Goal: Use online tool/utility: Utilize a website feature to perform a specific function

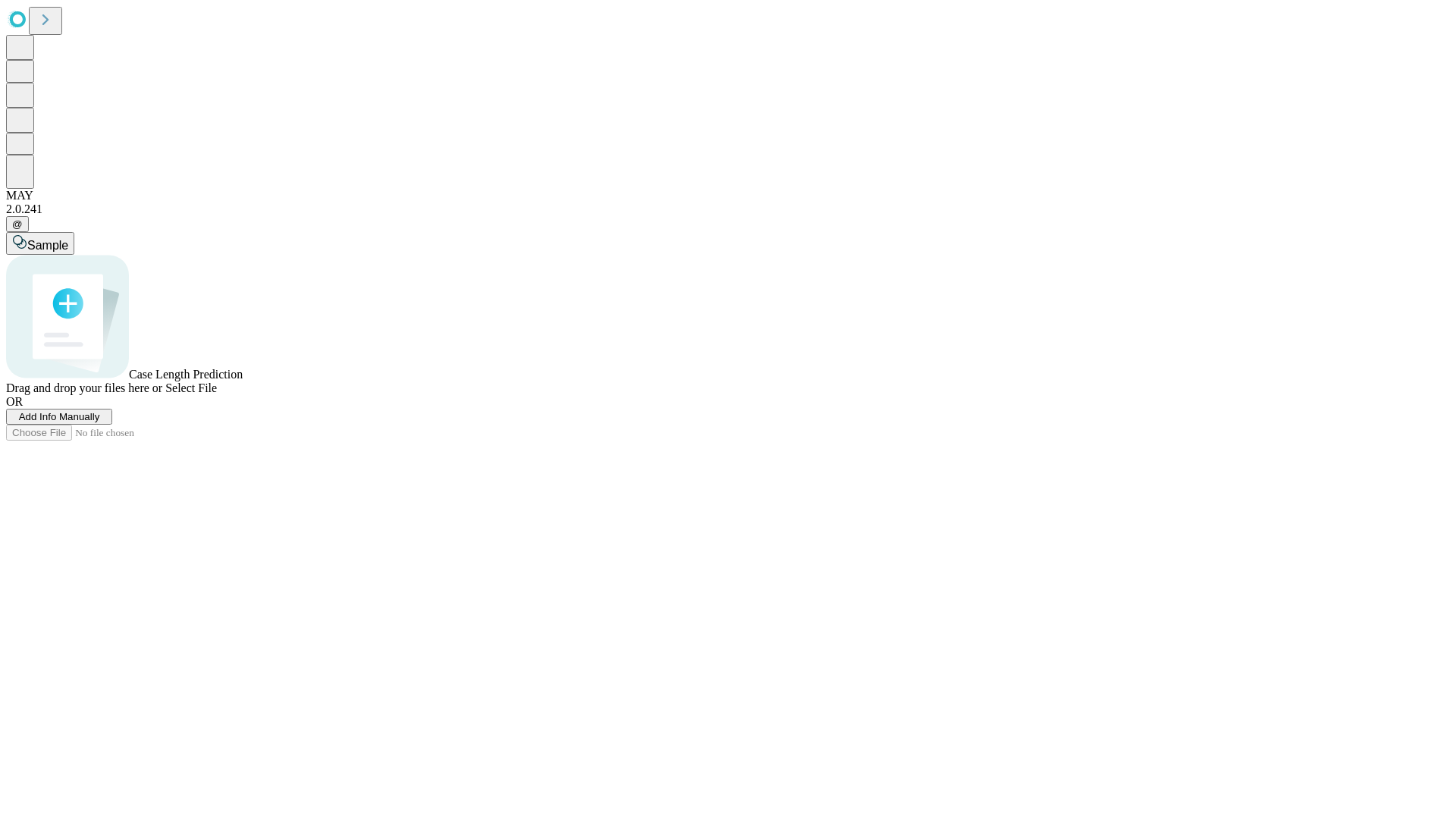
click at [217, 394] on span "Select File" at bounding box center [191, 388] width 52 height 13
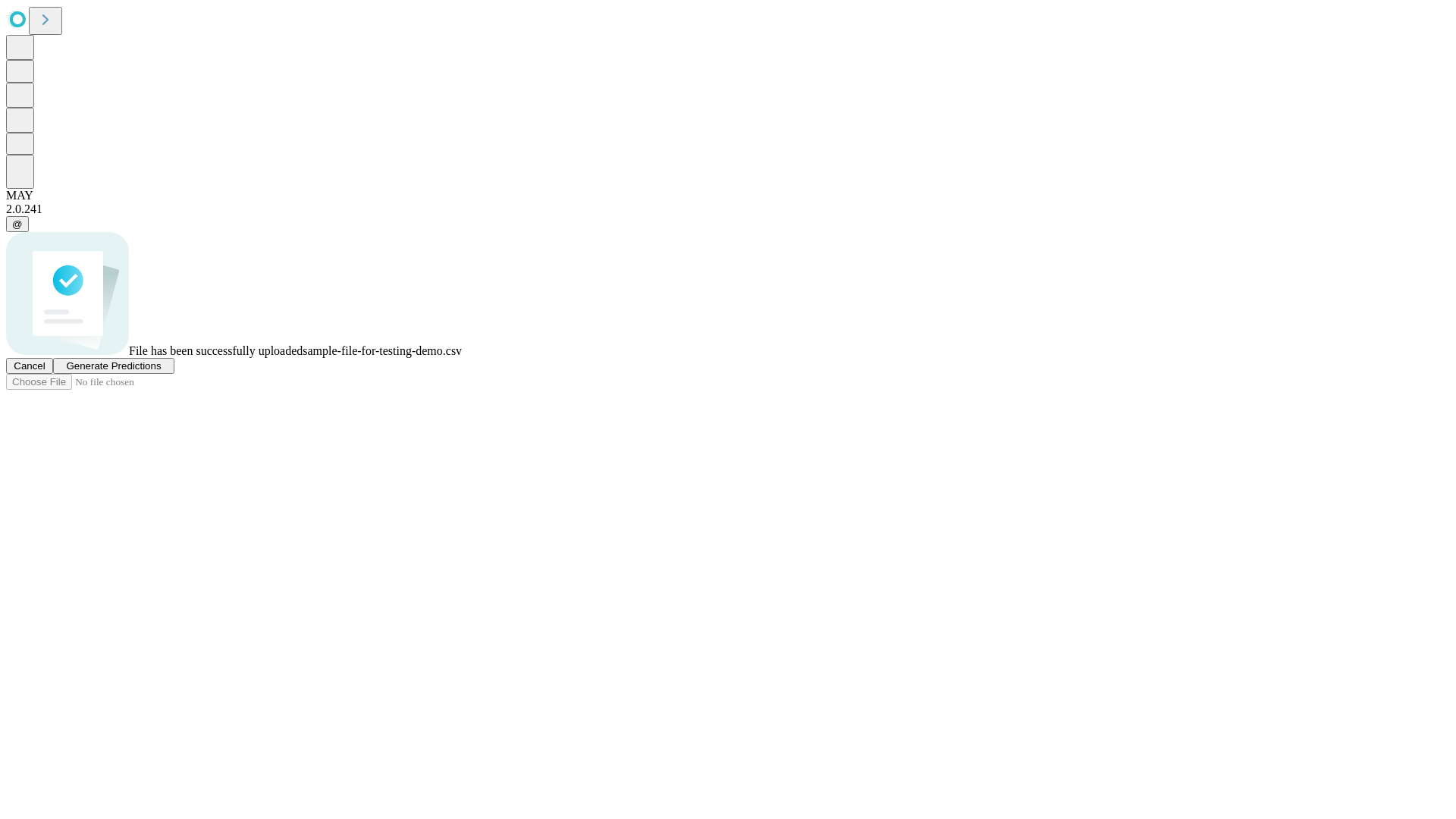
click at [161, 372] on span "Generate Predictions" at bounding box center [113, 366] width 95 height 11
